Goal: Task Accomplishment & Management: Manage account settings

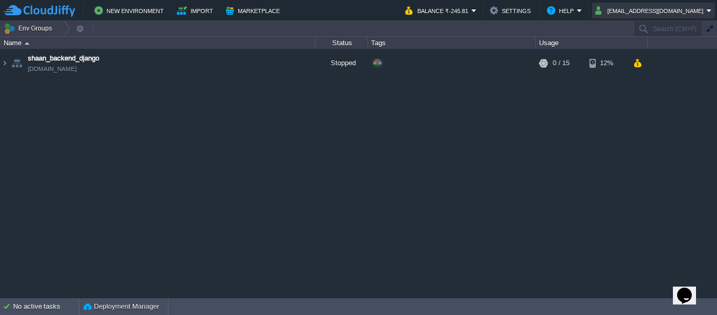
click at [678, 6] on button "ph150496@outlook.com" at bounding box center [650, 10] width 111 height 13
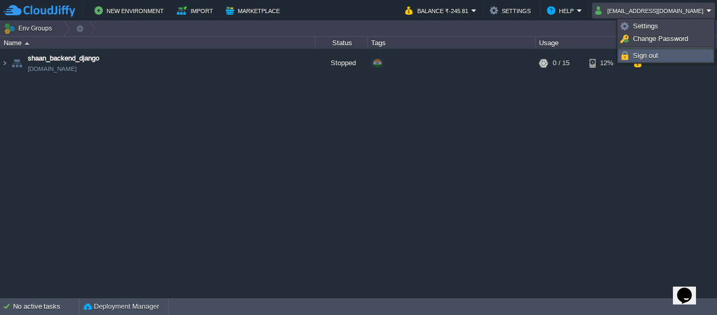
click at [657, 53] on span "Sign out" at bounding box center [645, 55] width 25 height 8
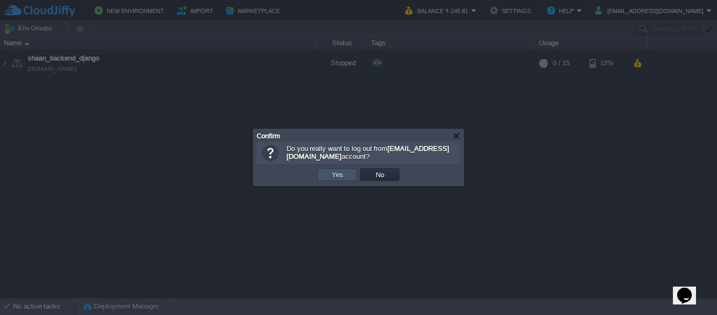
click at [335, 173] on button "Yes" at bounding box center [338, 174] width 18 height 9
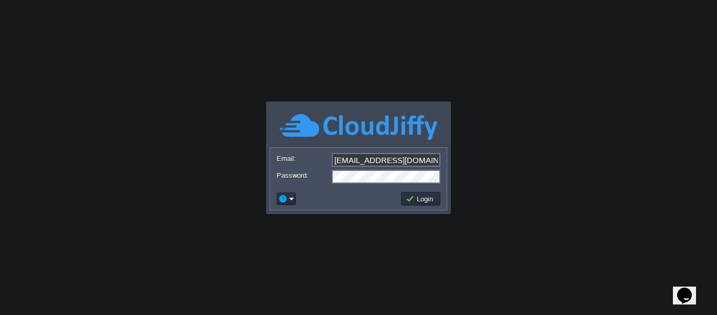
click at [375, 160] on input "[EMAIL_ADDRESS][DOMAIN_NAME]" at bounding box center [386, 160] width 109 height 14
click at [375, 160] on input "ph150496@outlook.com" at bounding box center [386, 160] width 109 height 14
type input "mukul.meri@gmail.com"
click at [412, 201] on button "Login" at bounding box center [421, 198] width 30 height 9
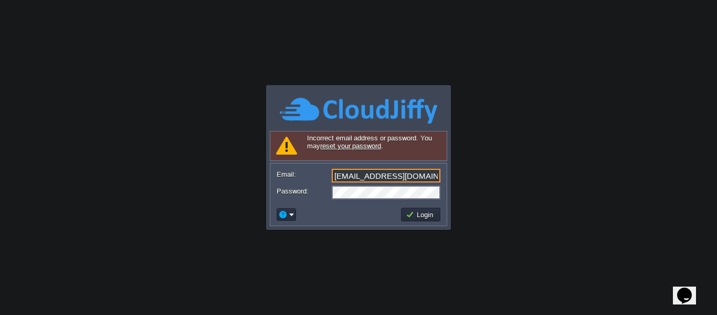
click at [407, 173] on input "mukul.meri@gmail.com" at bounding box center [386, 176] width 109 height 14
click at [495, 147] on body "Application Platform v.8.10.2 Signing in... Incorrect email address or password…" at bounding box center [358, 157] width 717 height 315
click at [430, 176] on input "mukul.meri@gmail.com" at bounding box center [386, 176] width 109 height 14
click at [493, 177] on body "Application Platform v.8.10.2 Signing in... Incorrect email address or password…" at bounding box center [358, 157] width 717 height 315
click at [360, 213] on td at bounding box center [337, 214] width 124 height 17
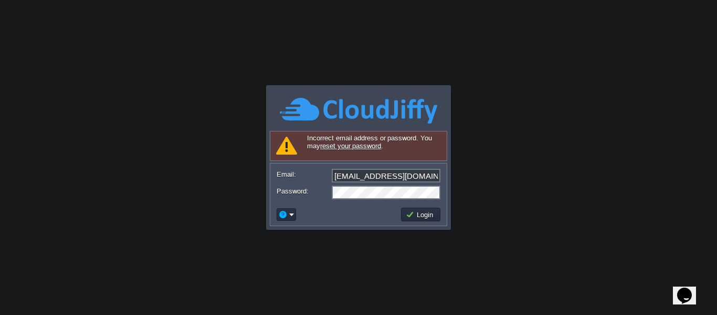
click at [522, 101] on body "Application Platform v.8.10.2 Signing in... Incorrect email address or password…" at bounding box center [358, 157] width 717 height 315
click at [423, 178] on input "mukul.meri@gmail.com" at bounding box center [386, 176] width 109 height 14
click at [351, 193] on form "Email: Password:" at bounding box center [358, 183] width 176 height 40
click at [417, 217] on button "Login" at bounding box center [421, 214] width 30 height 9
click at [401, 176] on input "mukul@mypustak.com" at bounding box center [386, 176] width 109 height 14
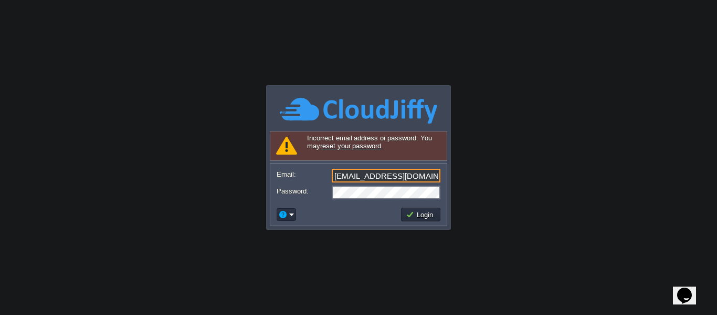
type input "mukul.meri@gmail.com"
click at [428, 219] on td "Login" at bounding box center [420, 214] width 39 height 14
click at [421, 174] on input "mukul.meri@gmail.com" at bounding box center [386, 176] width 109 height 14
click at [388, 61] on body "Application Platform v.8.10.2 Signing in... Incorrect email address or password…" at bounding box center [358, 157] width 717 height 315
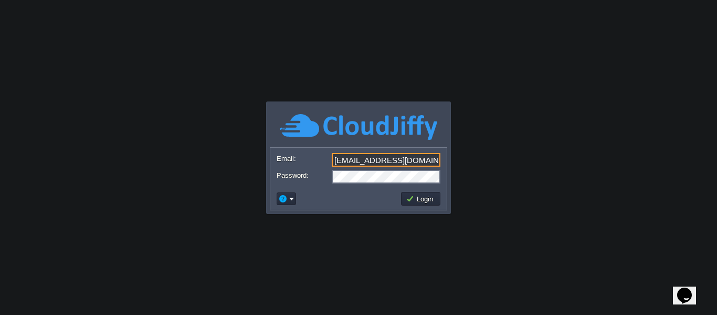
click at [396, 154] on input "mukul.meri@gmail.com" at bounding box center [386, 160] width 109 height 14
type input "[EMAIL_ADDRESS][DOMAIN_NAME]"
click at [411, 195] on button "Login" at bounding box center [421, 198] width 30 height 9
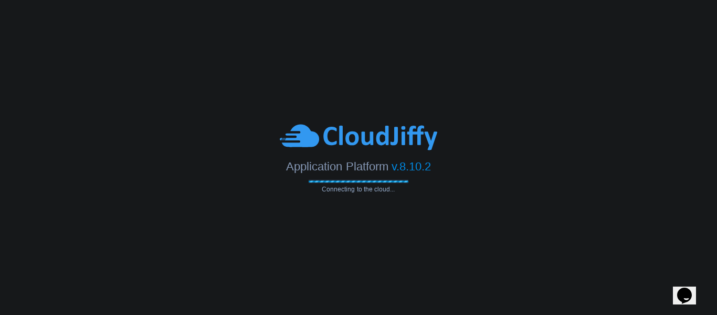
click at [687, 289] on icon "Chat widget" at bounding box center [684, 295] width 15 height 16
click at [465, 235] on body "Application Platform v.8.10.2 Connecting to the cloud..." at bounding box center [358, 157] width 717 height 315
click at [418, 250] on body "Application Platform v.8.10.2 Connecting to the cloud..." at bounding box center [358, 157] width 717 height 315
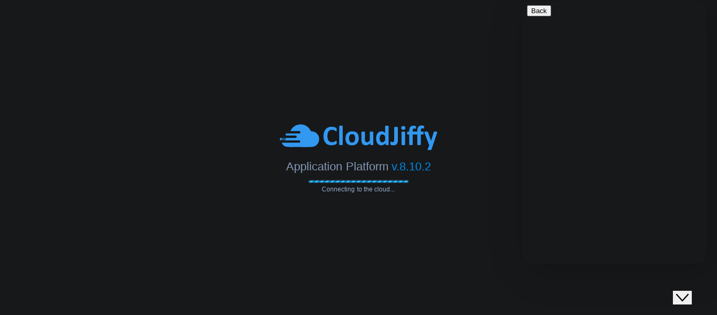
click at [687, 294] on icon "Chat widget" at bounding box center [682, 297] width 13 height 7
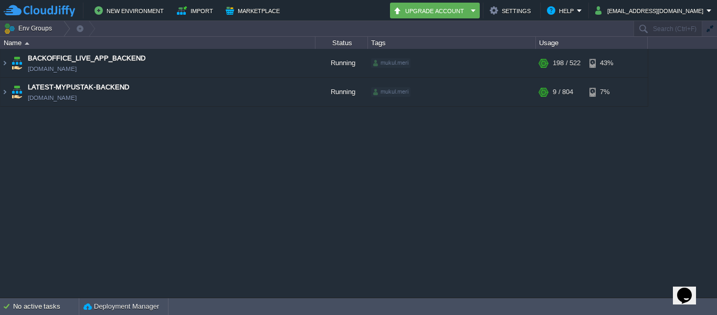
click at [414, 174] on div "BACKOFFICE_LIVE_APP_BACKEND [DOMAIN_NAME] Running mukul.meri + Add to Env Group…" at bounding box center [358, 173] width 717 height 248
click at [115, 12] on button "New Environment" at bounding box center [131, 10] width 72 height 13
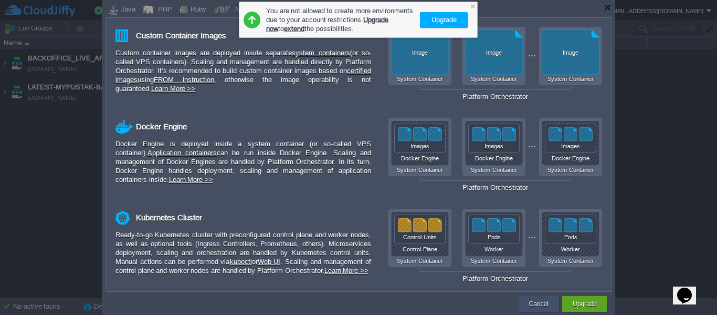
click at [529, 303] on button "Cancel" at bounding box center [538, 303] width 19 height 11
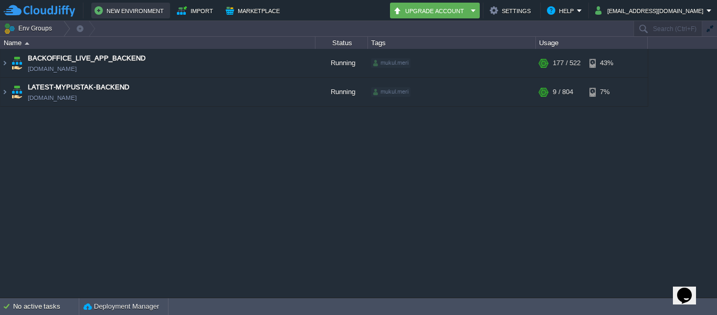
click at [111, 7] on button "New Environment" at bounding box center [131, 10] width 72 height 13
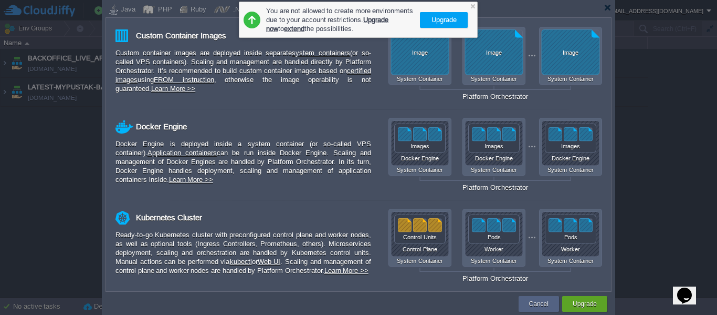
click at [443, 24] on button "Upgrade" at bounding box center [444, 20] width 32 height 13
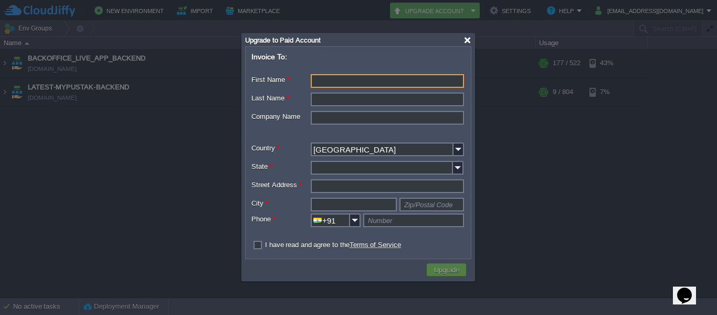
click at [467, 40] on div at bounding box center [468, 40] width 8 height 8
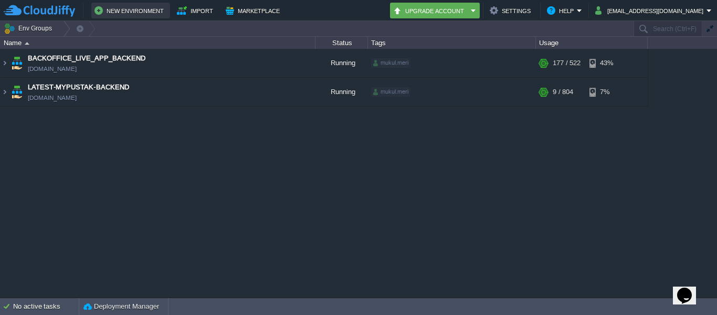
click at [121, 11] on button "New Environment" at bounding box center [131, 10] width 72 height 13
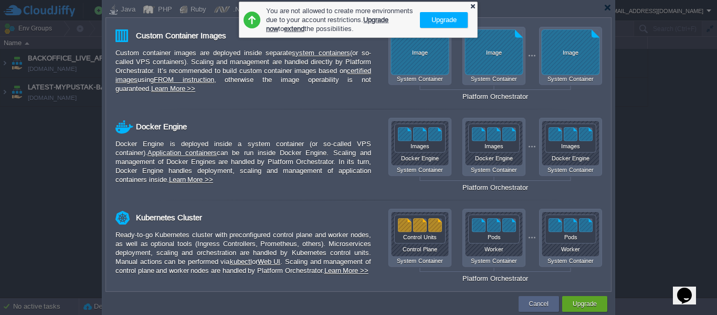
click at [474, 5] on div at bounding box center [472, 6] width 7 height 7
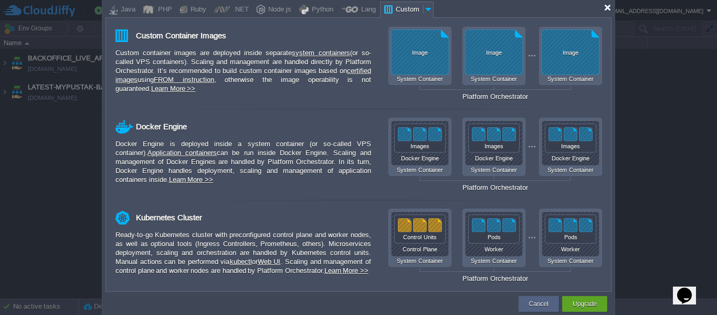
click at [608, 8] on div at bounding box center [608, 8] width 8 height 8
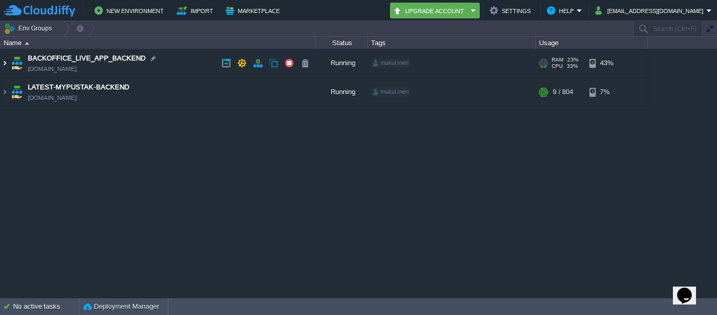
click at [4, 59] on img at bounding box center [5, 63] width 8 height 28
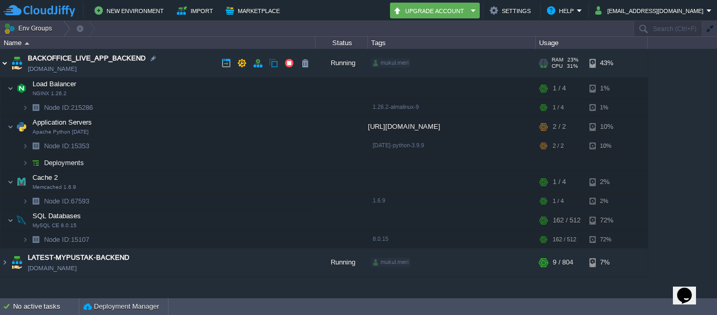
click at [4, 59] on img at bounding box center [5, 63] width 8 height 28
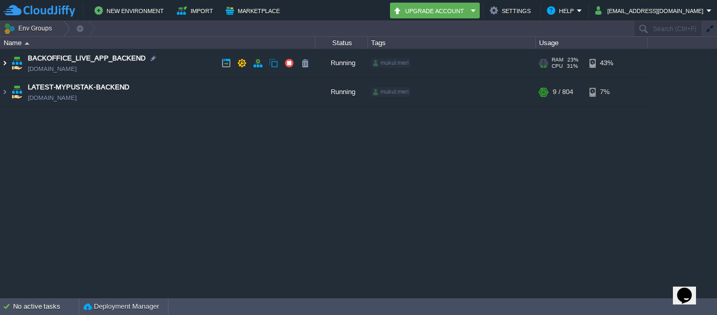
click at [4, 59] on img at bounding box center [5, 63] width 8 height 28
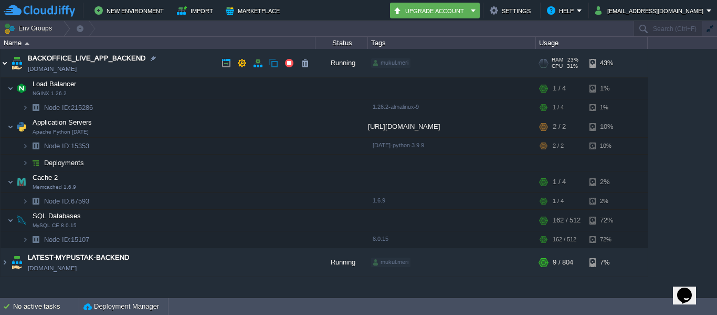
click at [7, 60] on img at bounding box center [5, 63] width 8 height 28
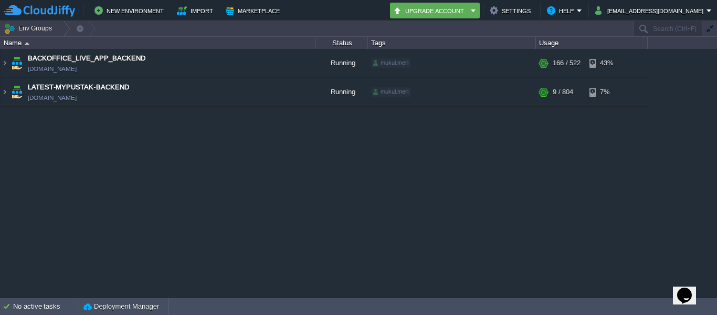
click at [336, 160] on div "BACKOFFICE_LIVE_APP_BACKEND [DOMAIN_NAME] Running mukul.meri + Add to Env Group…" at bounding box center [358, 173] width 717 height 248
